Goal: Information Seeking & Learning: Check status

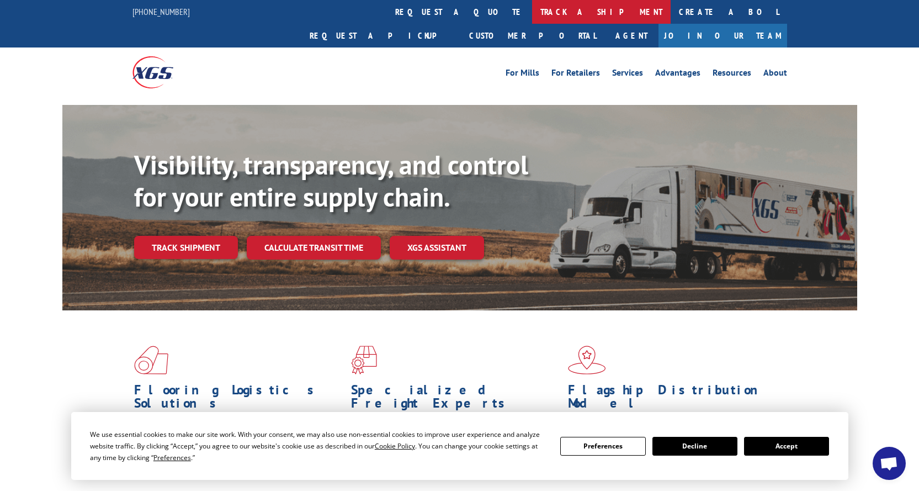
click at [532, 11] on link "track a shipment" at bounding box center [601, 12] width 139 height 24
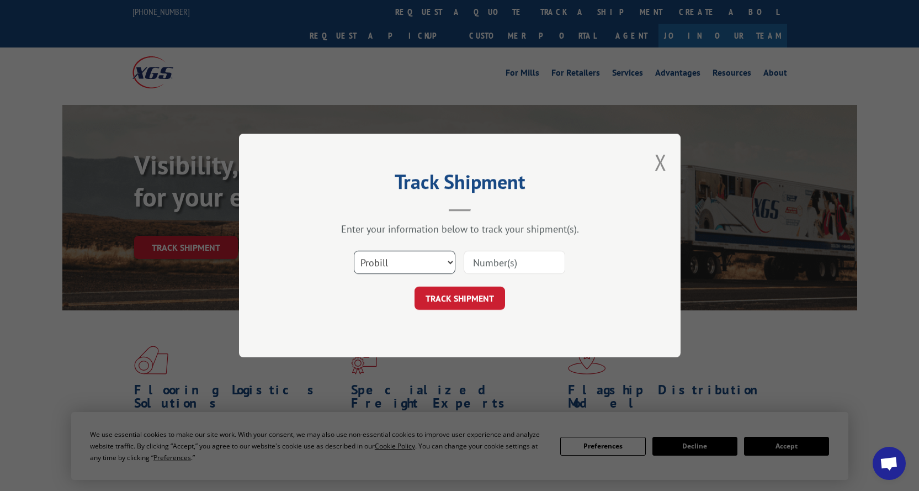
click at [443, 264] on select "Select category... Probill BOL PO" at bounding box center [405, 262] width 102 height 23
select select "bol"
click at [354, 251] on select "Select category... Probill BOL PO" at bounding box center [405, 262] width 102 height 23
click at [480, 273] on input at bounding box center [515, 262] width 102 height 23
paste input "6009983"
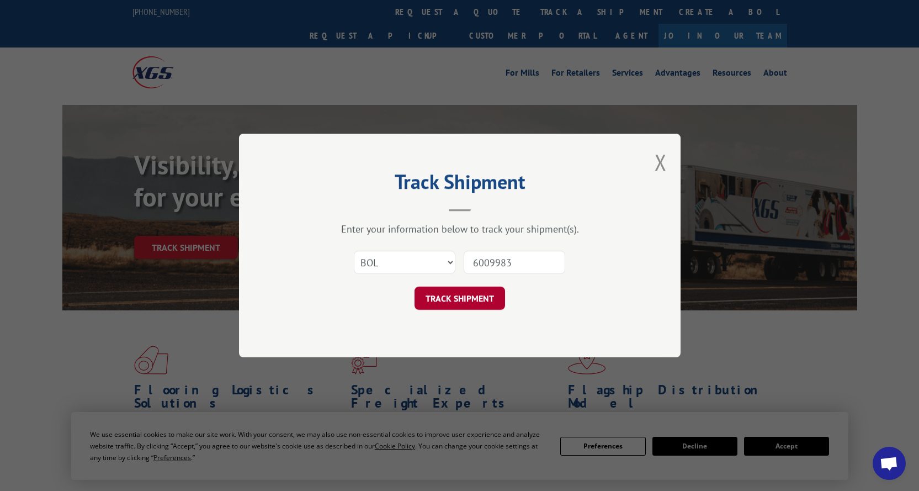
type input "6009983"
click at [479, 298] on button "TRACK SHIPMENT" at bounding box center [460, 298] width 91 height 23
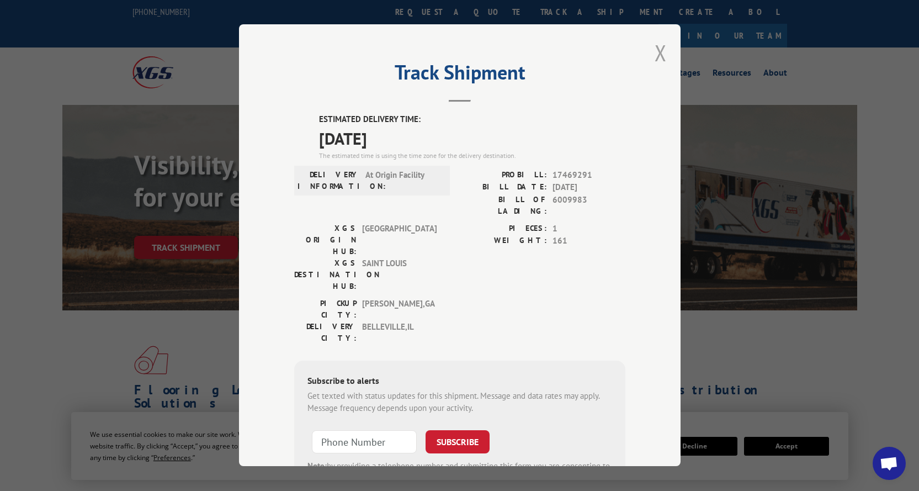
click at [661, 47] on button "Close modal" at bounding box center [661, 52] width 12 height 29
